Goal: Information Seeking & Learning: Learn about a topic

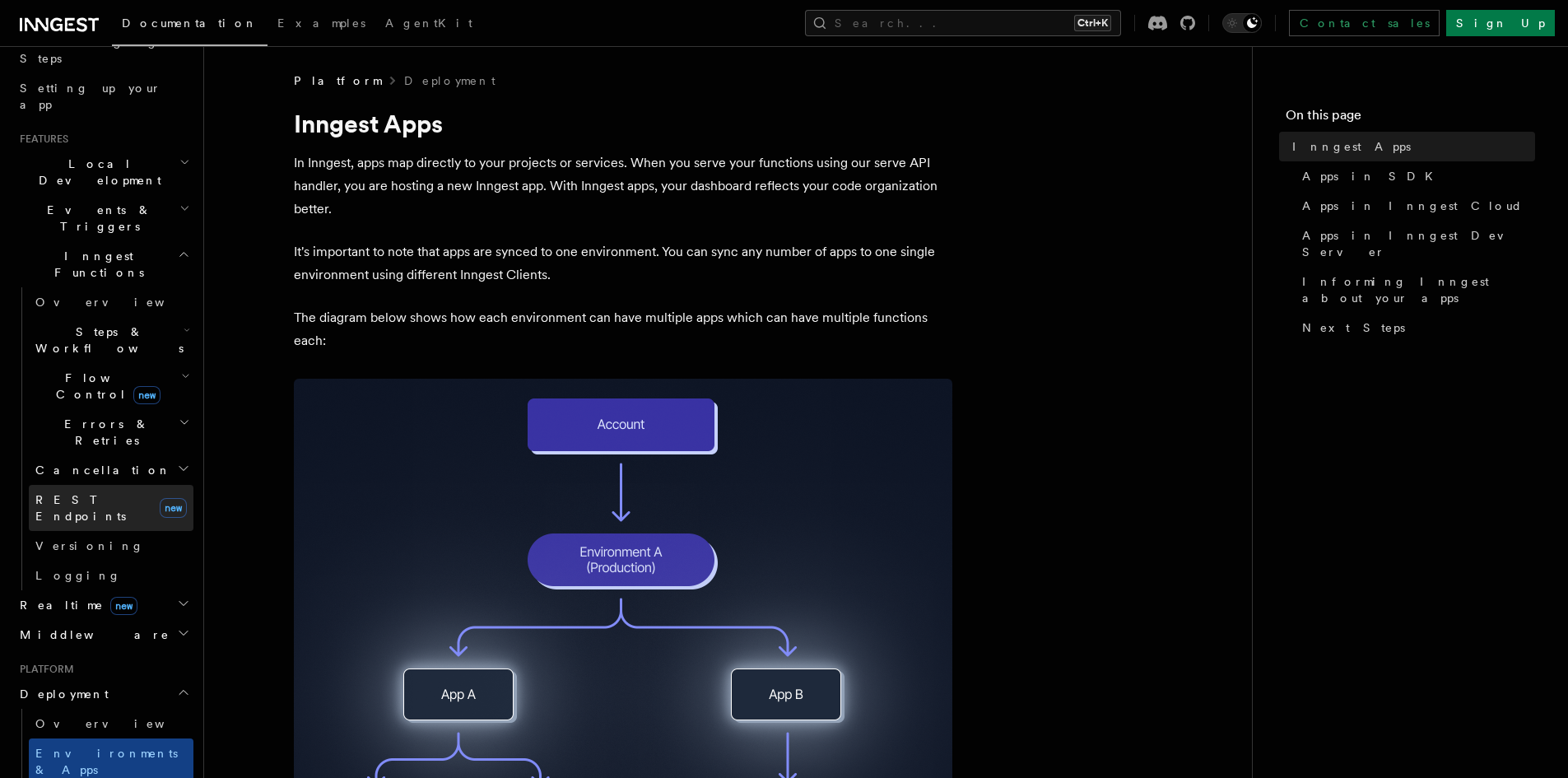
scroll to position [247, 0]
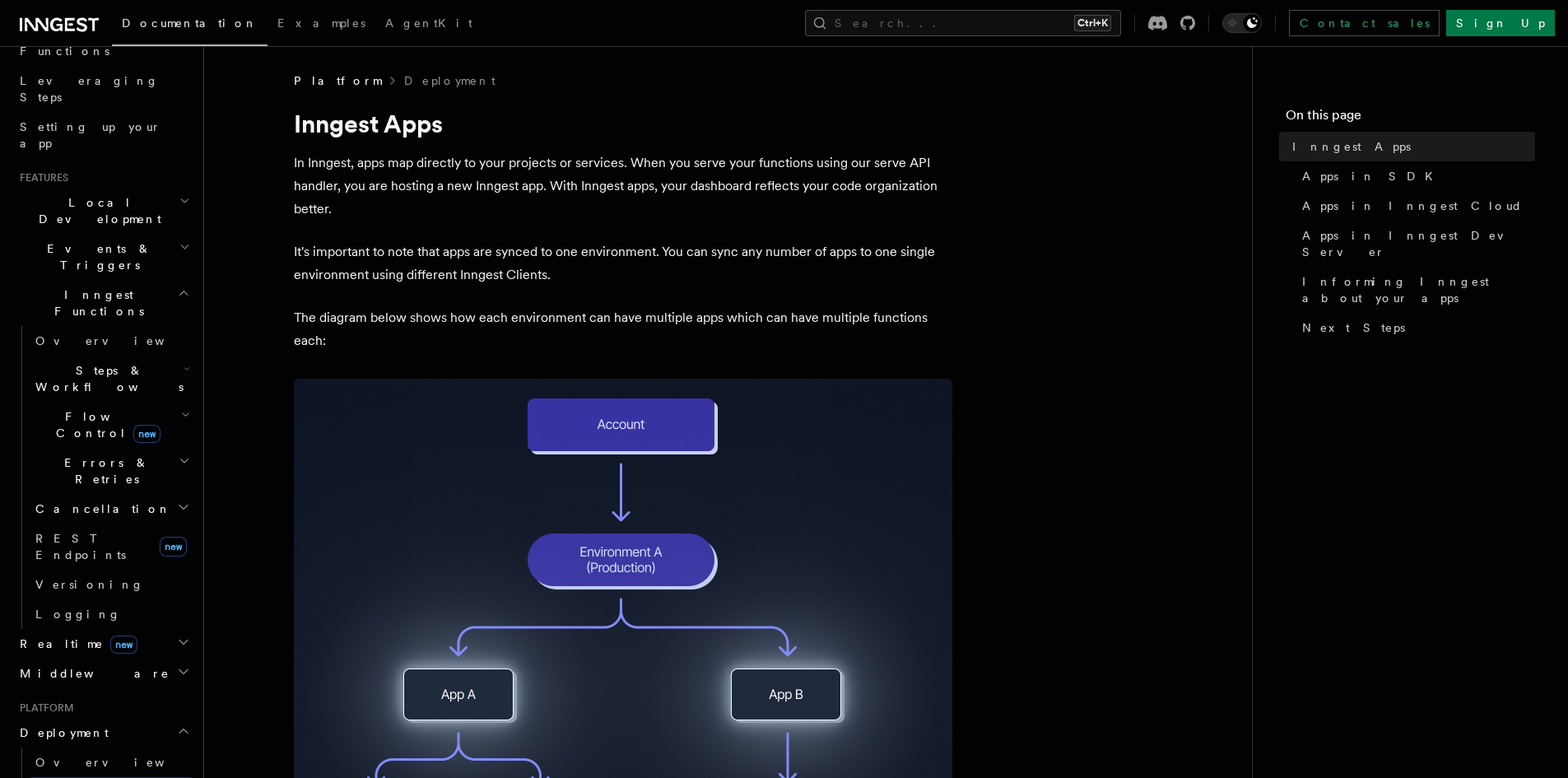
click at [101, 455] on span "Errors & Retries" at bounding box center [104, 471] width 150 height 33
drag, startPoint x: 95, startPoint y: 333, endPoint x: 96, endPoint y: 272, distance: 61.0
click at [94, 455] on span "Errors & Retries" at bounding box center [104, 471] width 150 height 33
click at [98, 356] on h2 "Steps & Workflows" at bounding box center [111, 379] width 164 height 46
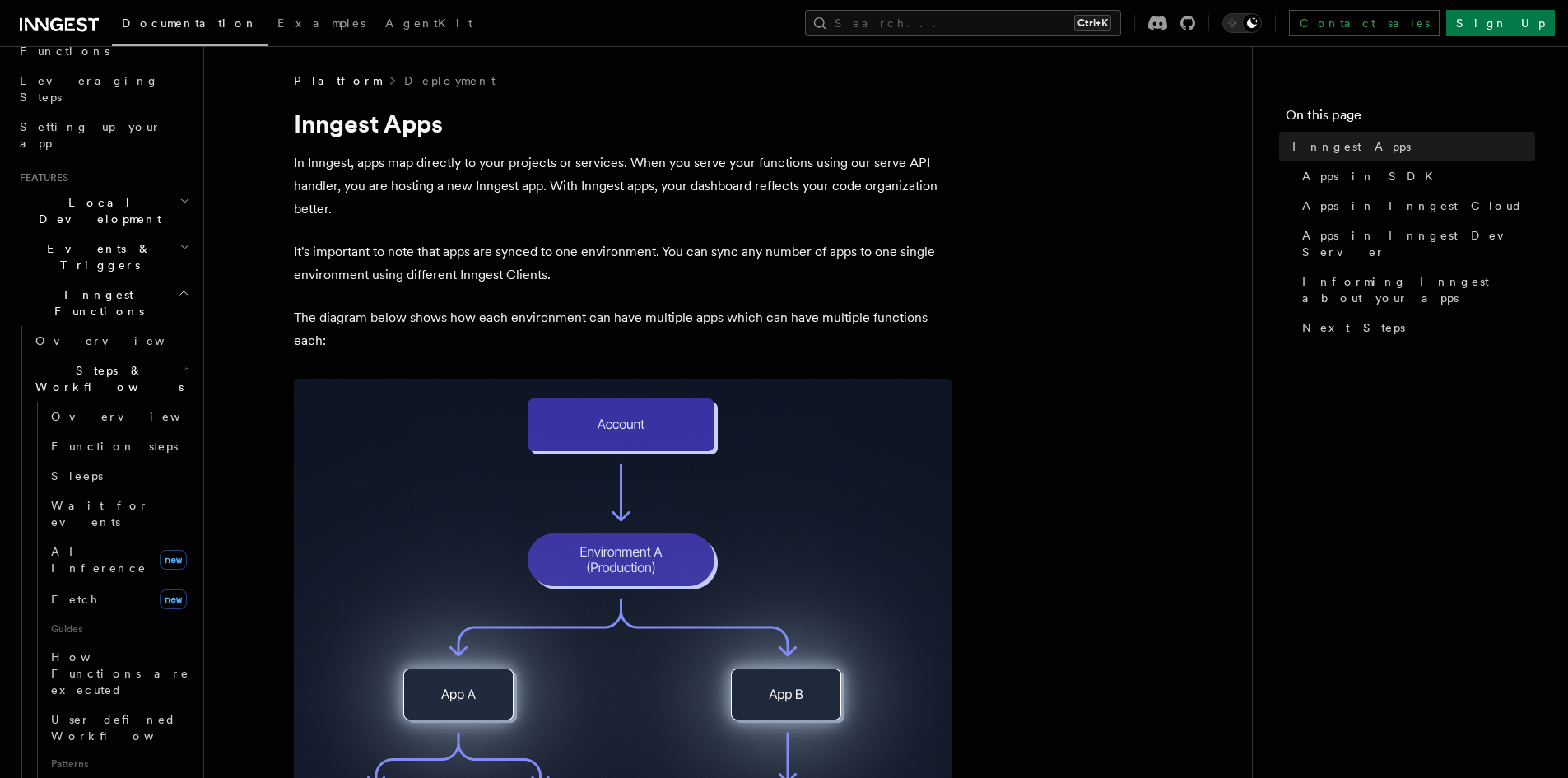
click at [94, 362] on span "Steps & Workflows" at bounding box center [106, 379] width 155 height 33
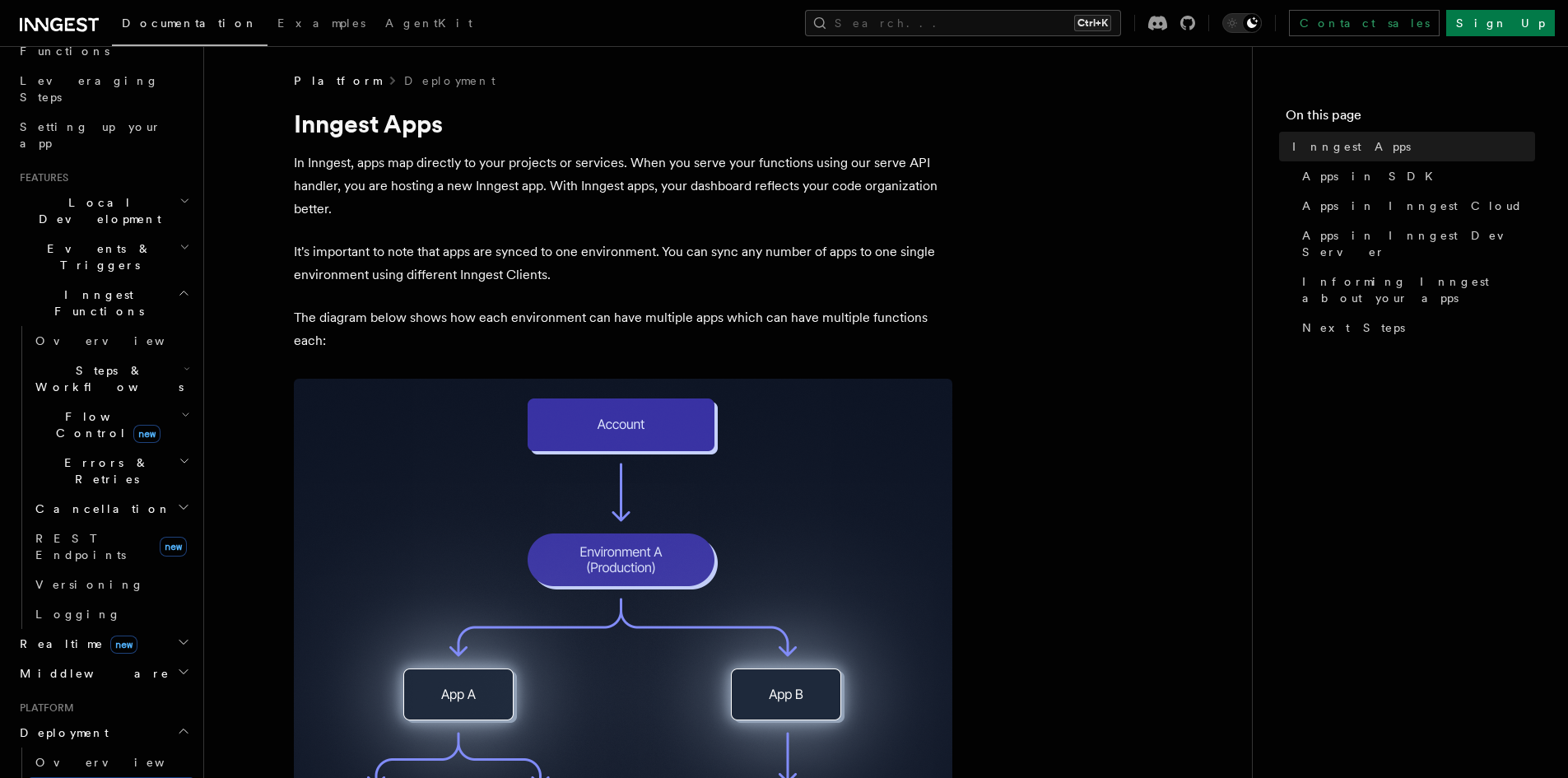
click at [94, 362] on span "Steps & Workflows" at bounding box center [106, 379] width 155 height 33
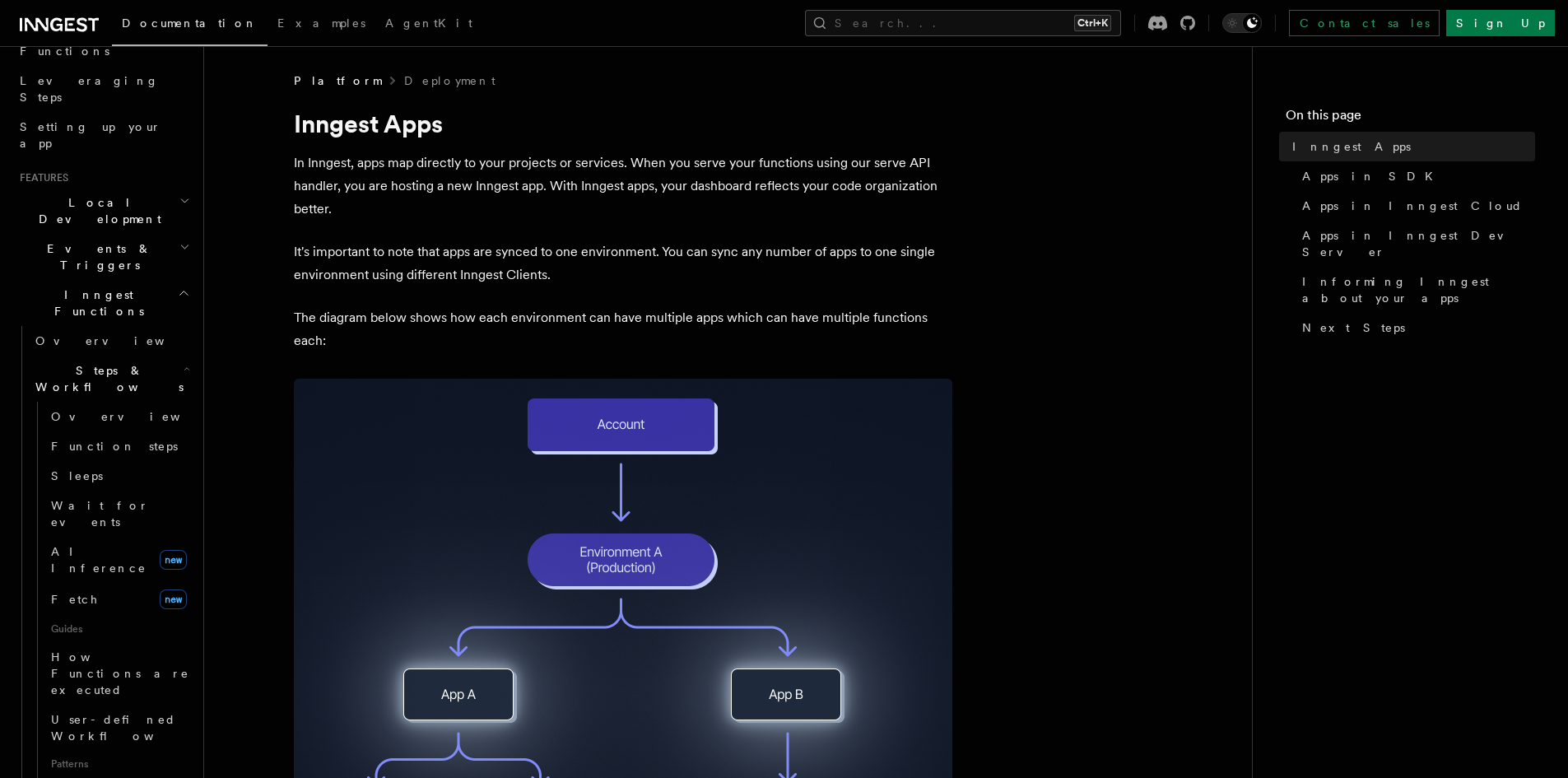
click at [129, 362] on span "Steps & Workflows" at bounding box center [106, 379] width 155 height 33
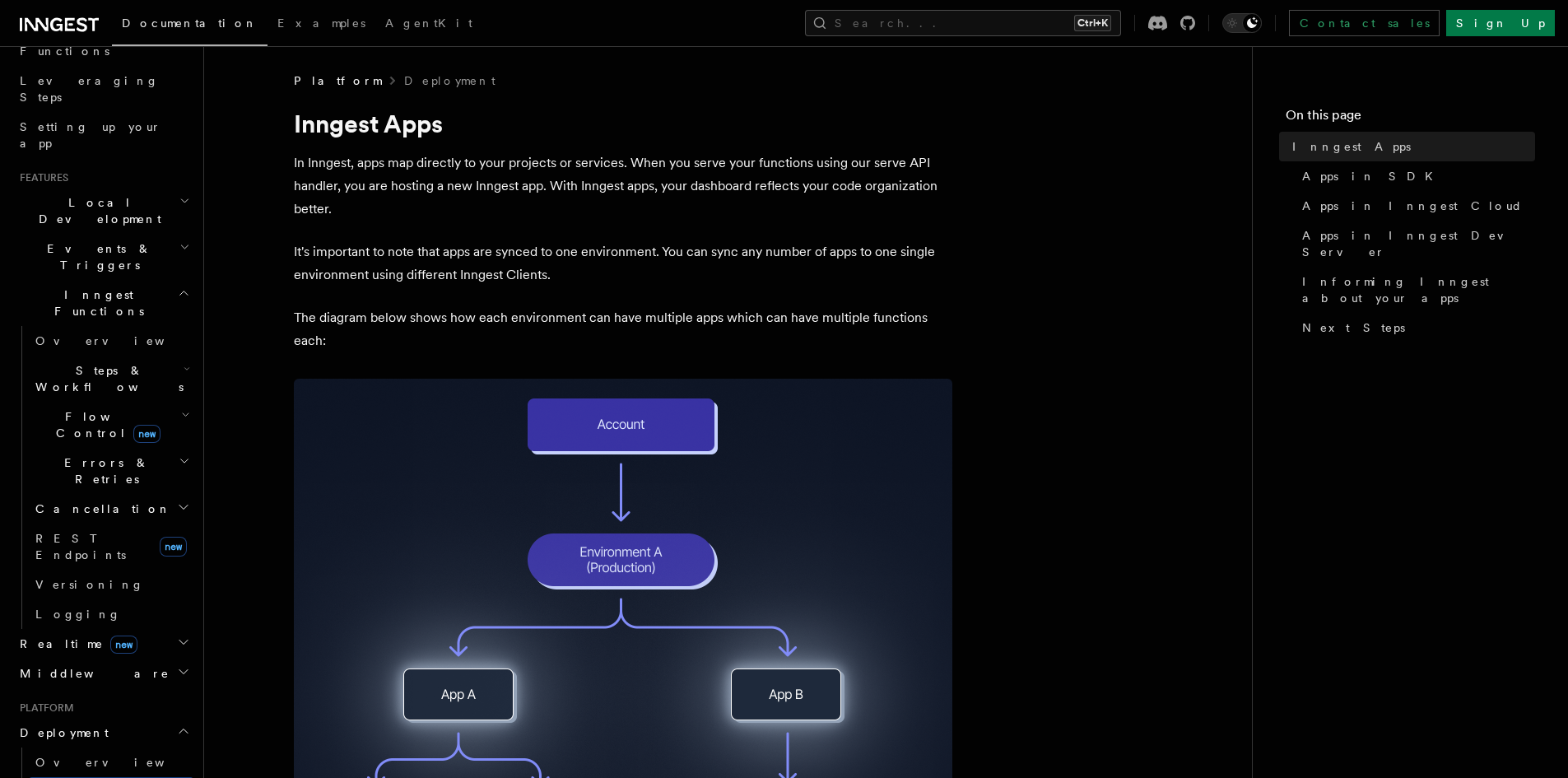
click at [110, 455] on span "Errors & Retries" at bounding box center [104, 471] width 150 height 33
click at [86, 455] on span "Errors & Retries" at bounding box center [104, 471] width 150 height 33
click at [84, 409] on span "Flow Control new" at bounding box center [105, 425] width 152 height 33
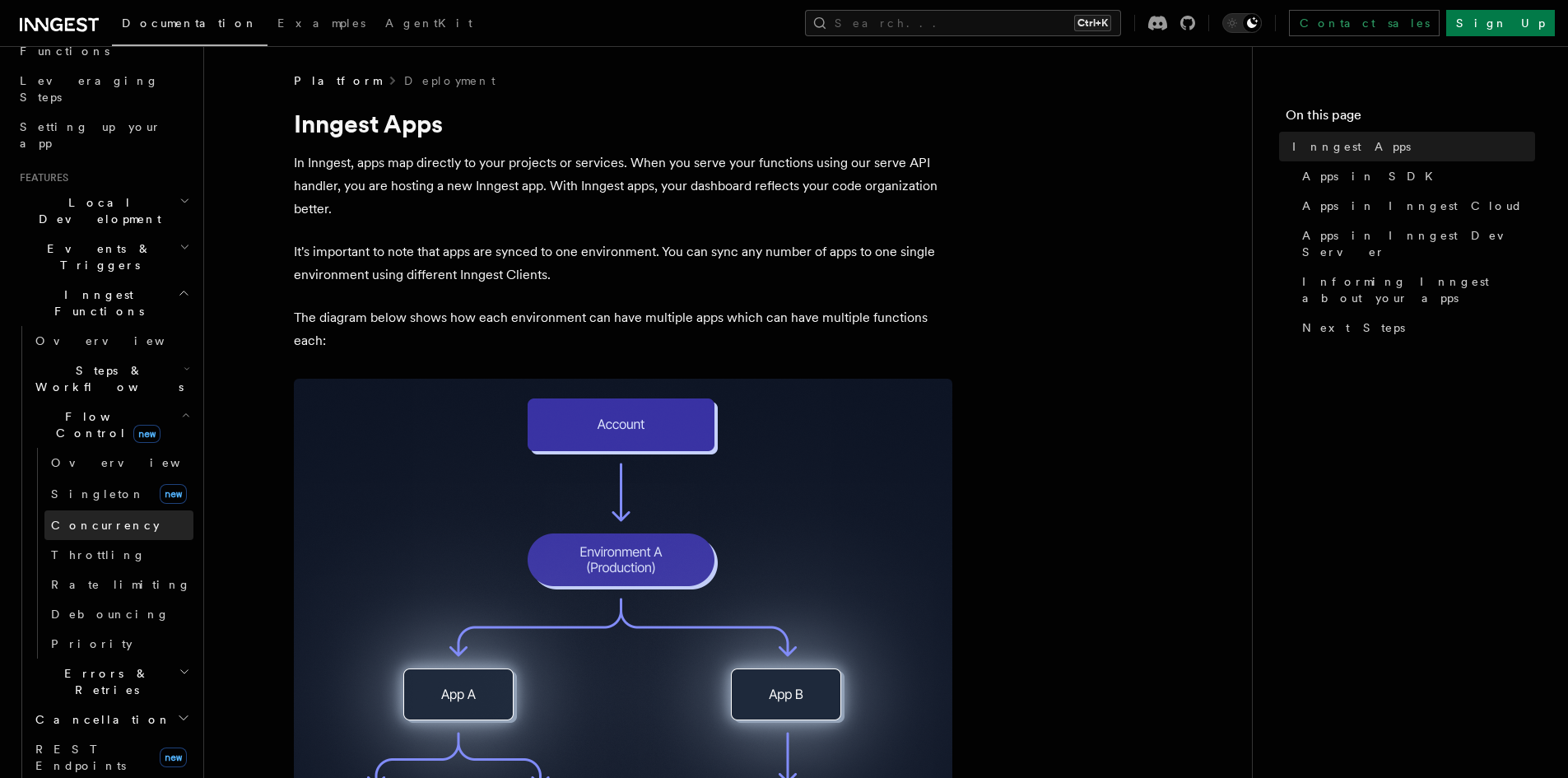
click at [101, 519] on span "Concurrency" at bounding box center [105, 525] width 109 height 13
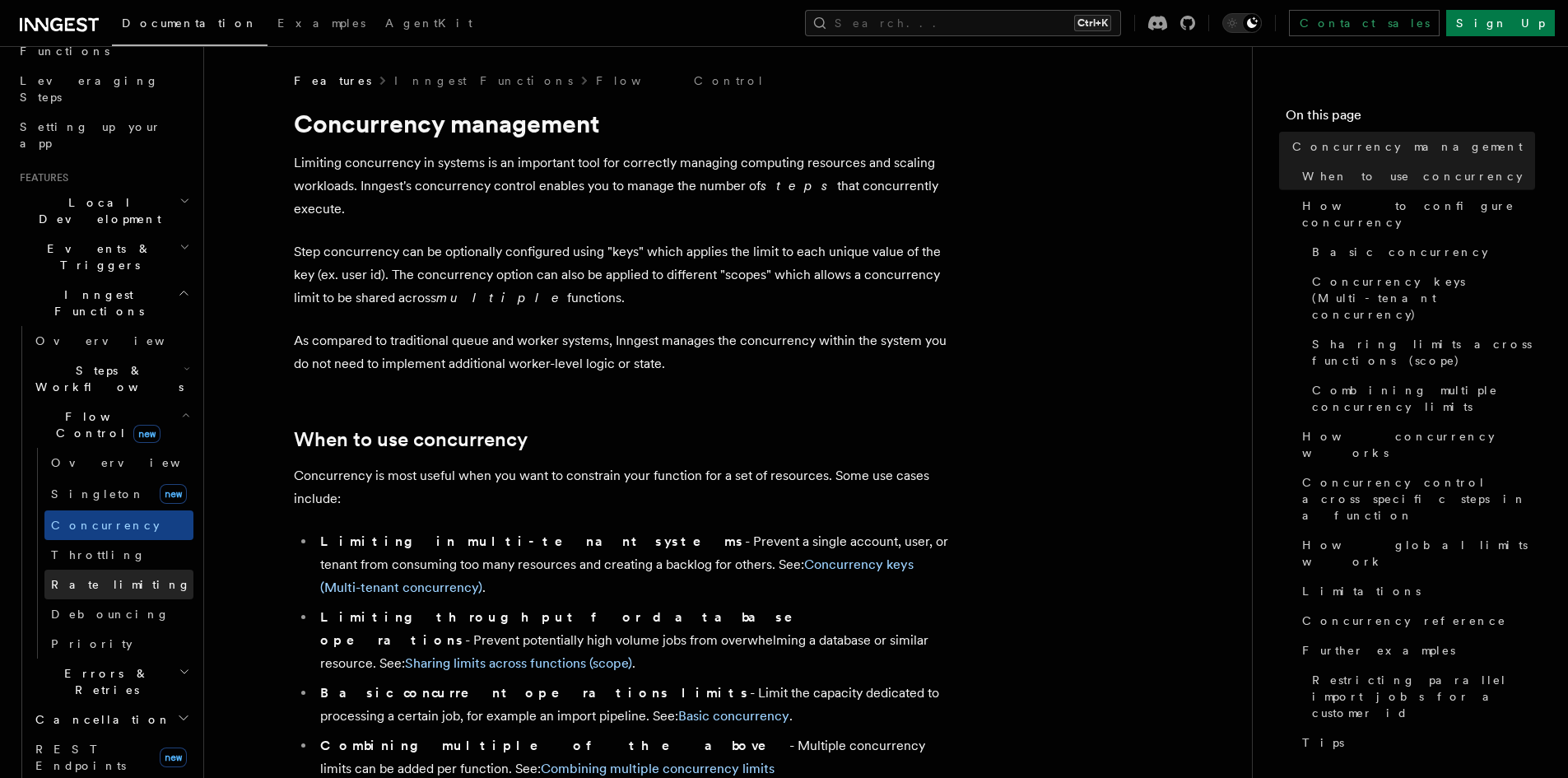
click at [103, 578] on span "Rate limiting" at bounding box center [121, 584] width 140 height 13
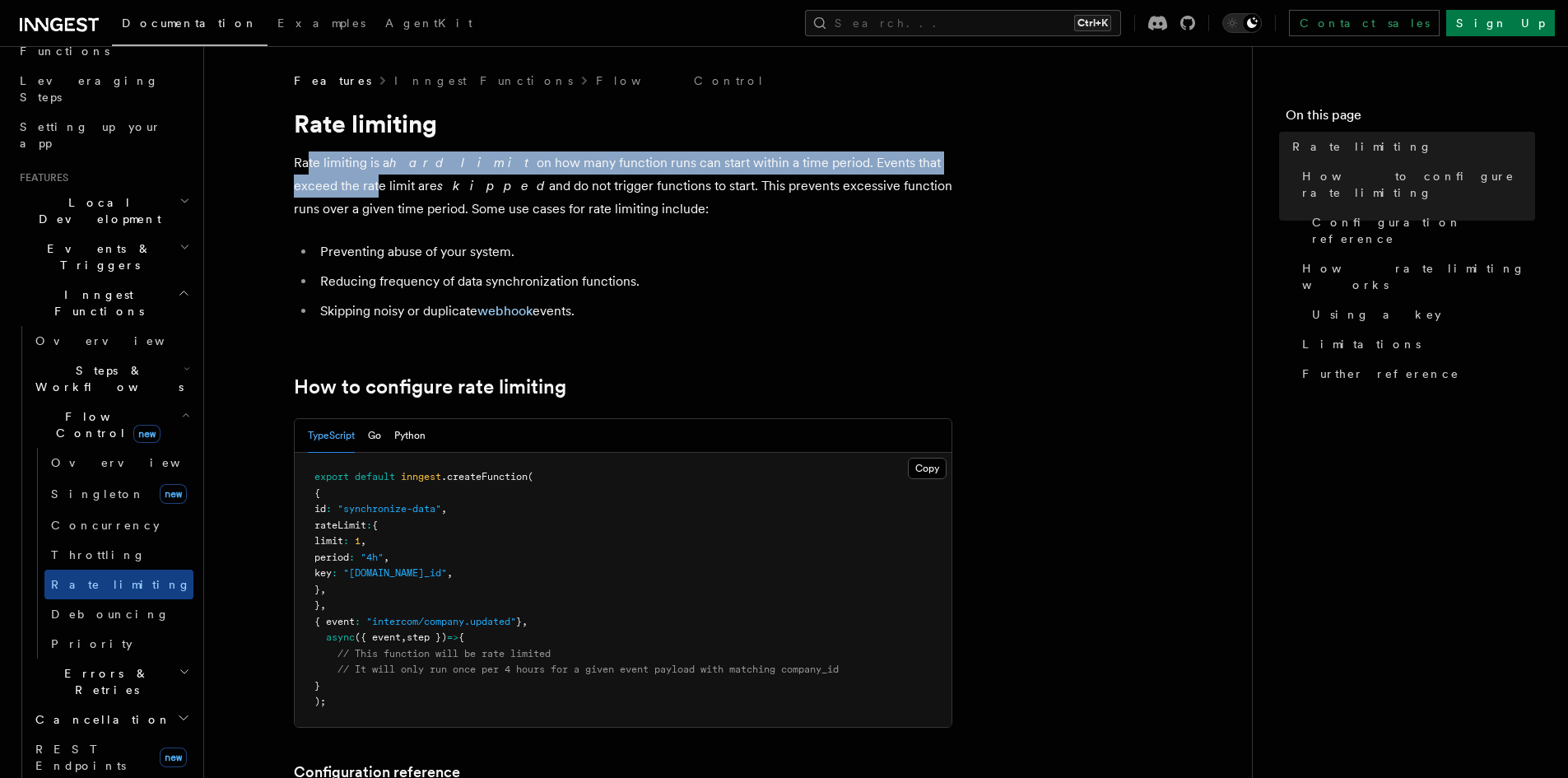
drag, startPoint x: 308, startPoint y: 153, endPoint x: 930, endPoint y: 170, distance: 622.2
click at [930, 170] on p "Rate limiting is a hard limit on how many function runs can start within a time…" at bounding box center [623, 186] width 659 height 69
click at [91, 548] on span "Throttling" at bounding box center [98, 554] width 95 height 13
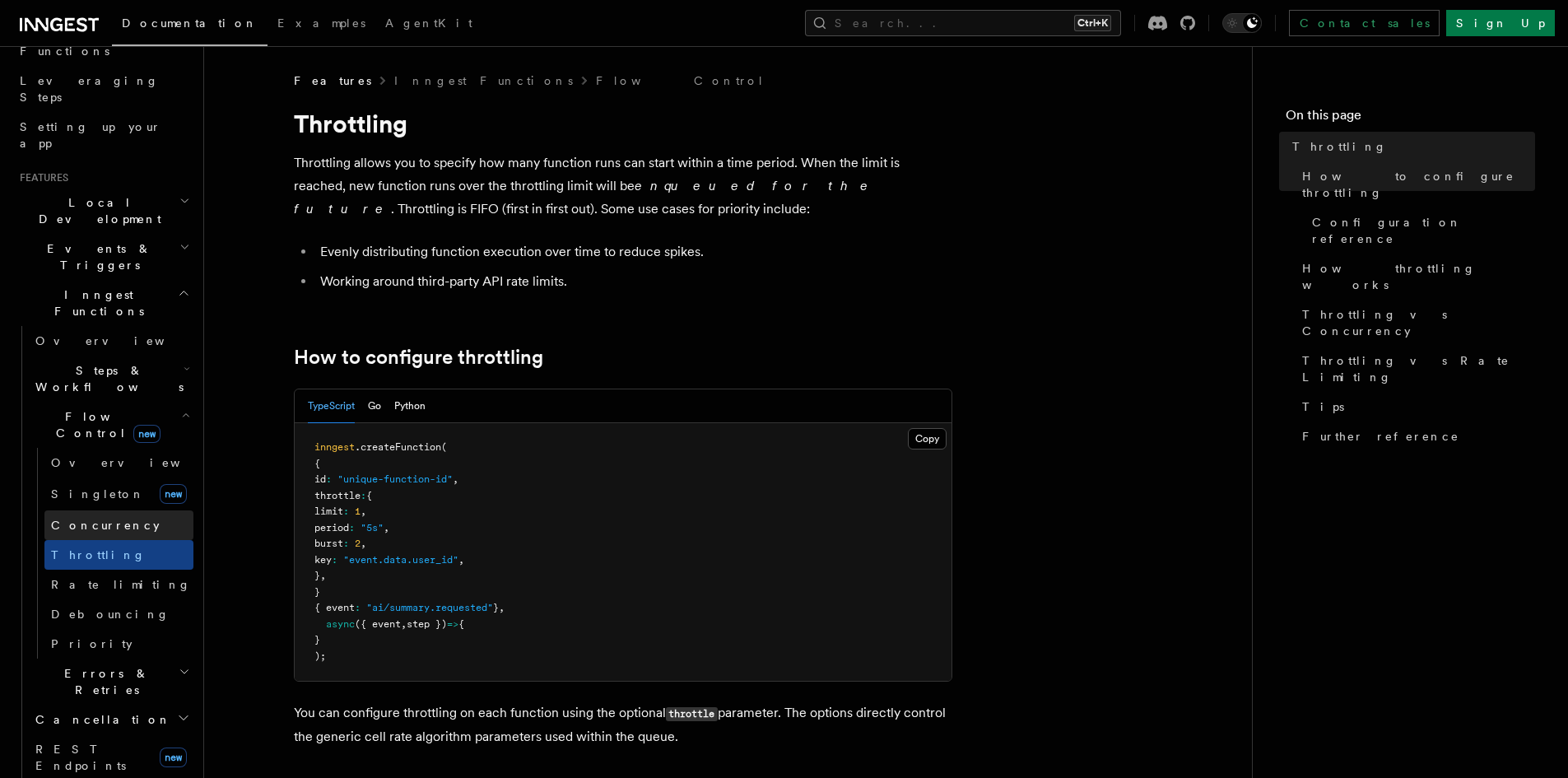
click at [97, 511] on link "Concurrency" at bounding box center [119, 525] width 149 height 30
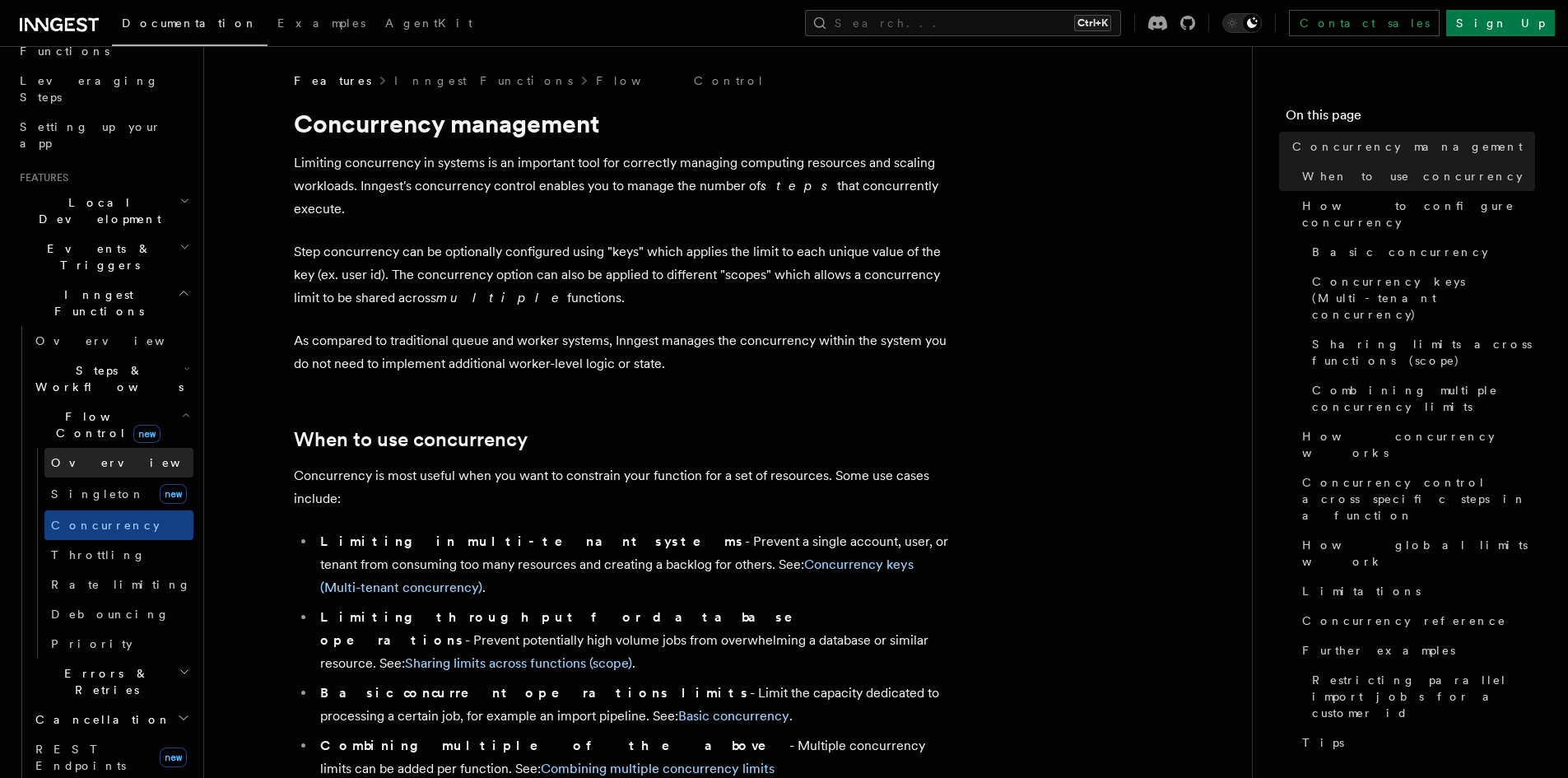
click at [101, 448] on link "Overview" at bounding box center [119, 463] width 149 height 30
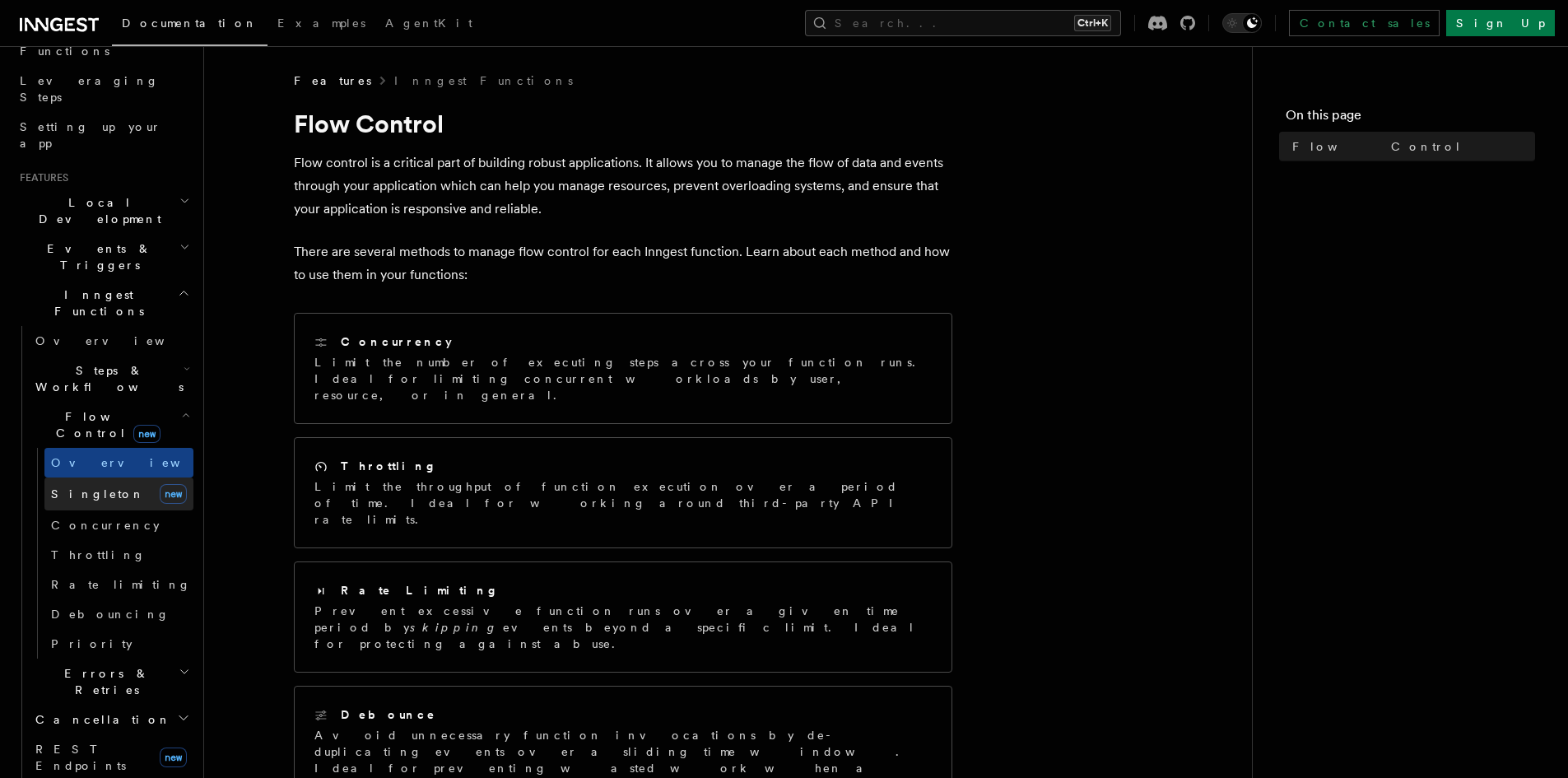
click at [102, 478] on link "[PERSON_NAME] new" at bounding box center [119, 494] width 149 height 33
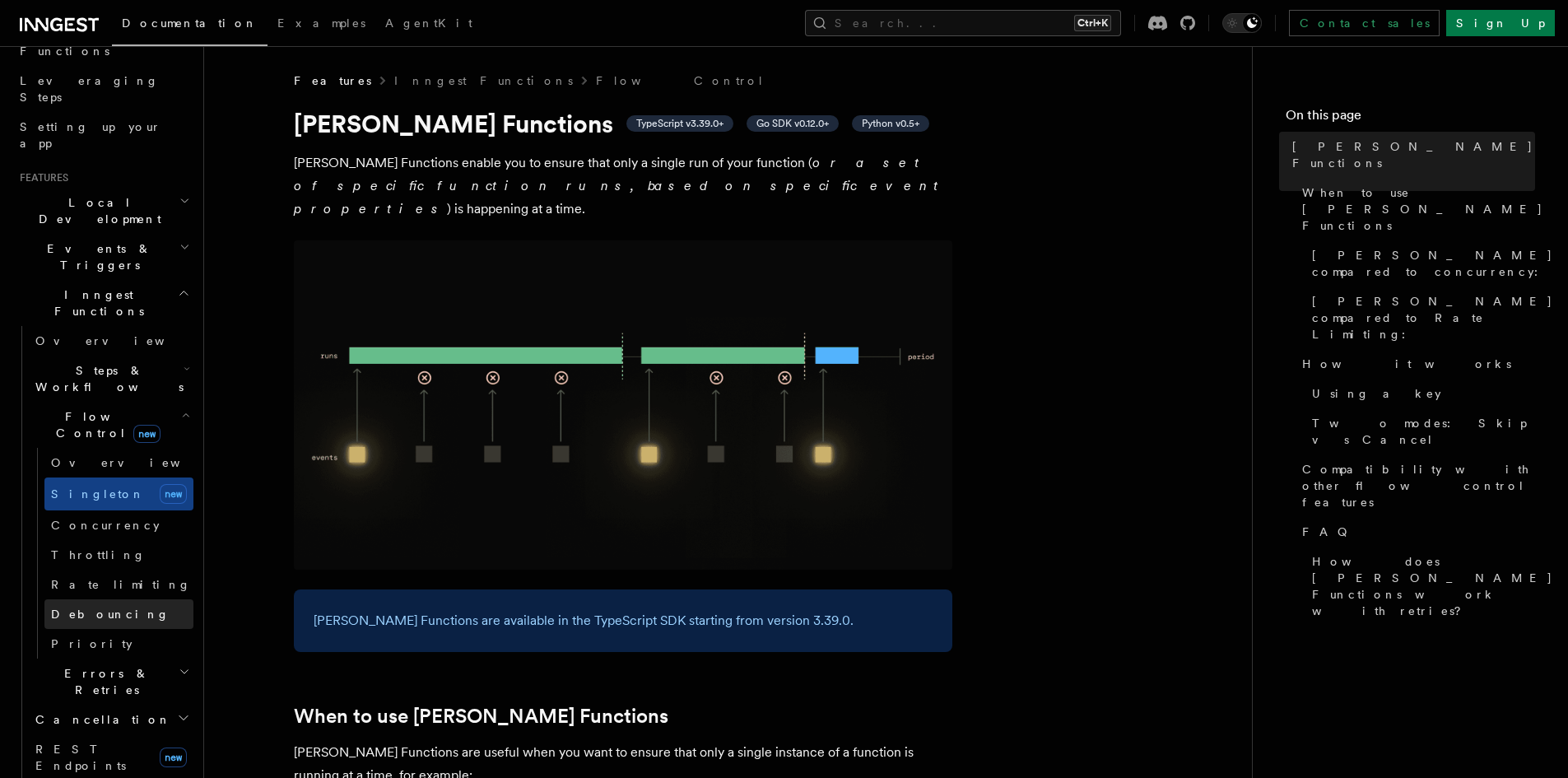
click at [94, 600] on link "Debouncing" at bounding box center [119, 614] width 149 height 30
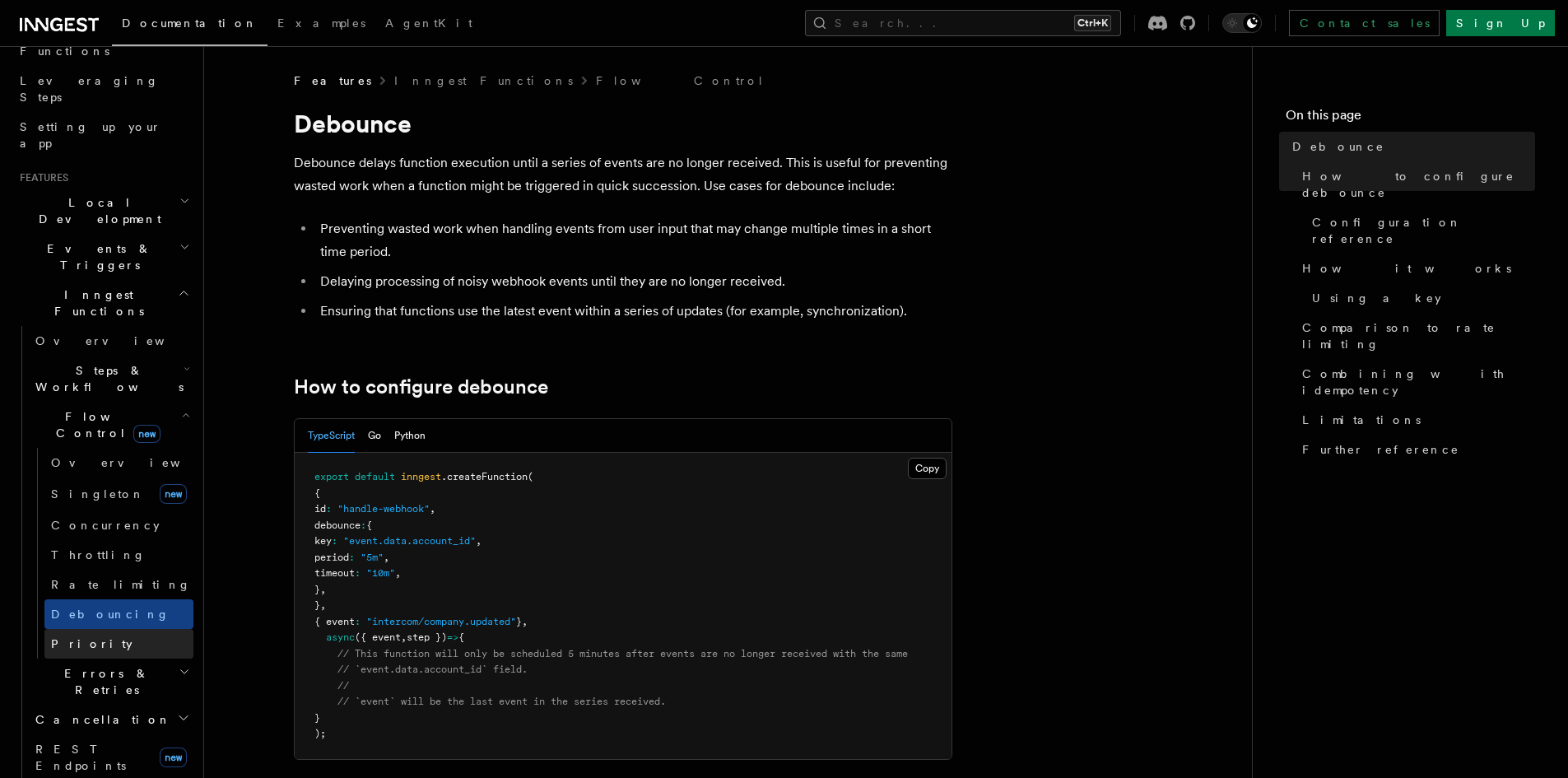
click at [92, 629] on link "Priority" at bounding box center [119, 643] width 149 height 30
